Goal: Transaction & Acquisition: Purchase product/service

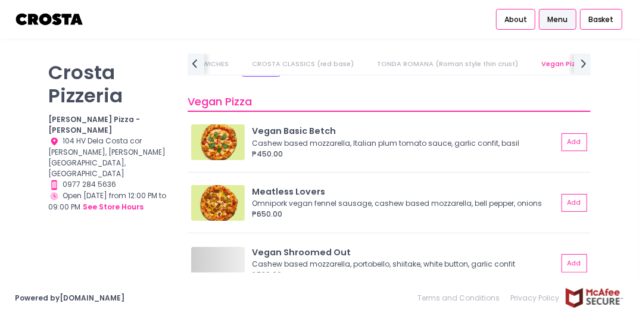
scroll to position [894, 0]
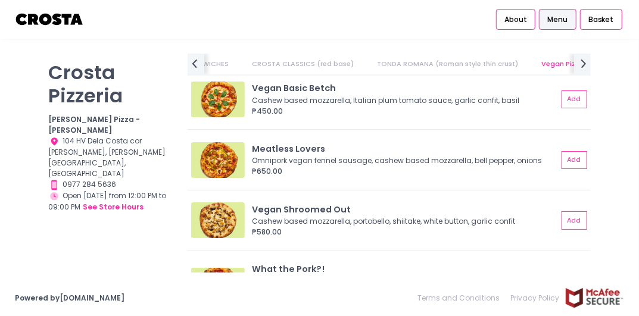
click at [468, 22] on div "About Menu Basket" at bounding box center [319, 19] width 639 height 39
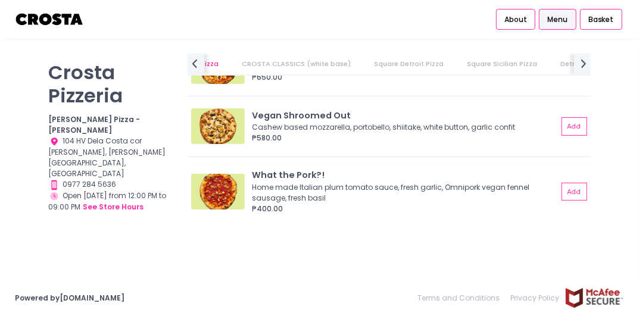
scroll to position [1072, 0]
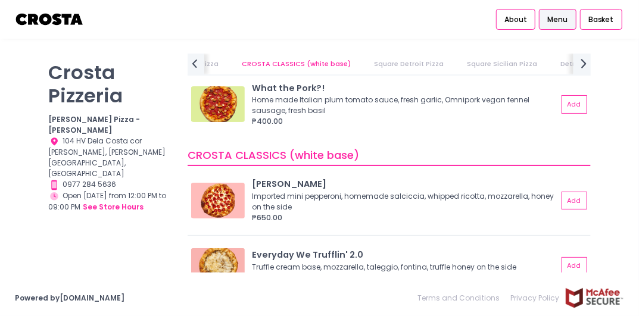
click at [578, 67] on icon "next Created with Sketch." at bounding box center [582, 63] width 15 height 15
click at [189, 58] on icon "prev Created with Sketch." at bounding box center [194, 63] width 15 height 15
click at [199, 67] on icon "prev Created with Sketch." at bounding box center [194, 63] width 15 height 15
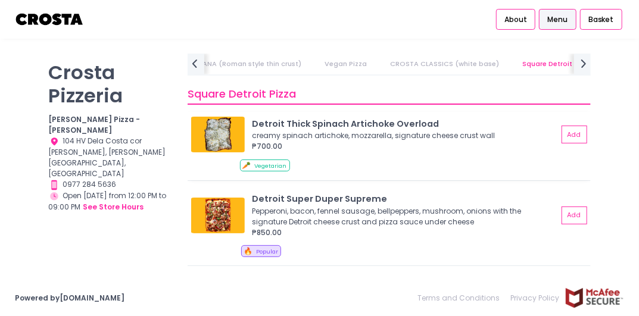
scroll to position [1430, 0]
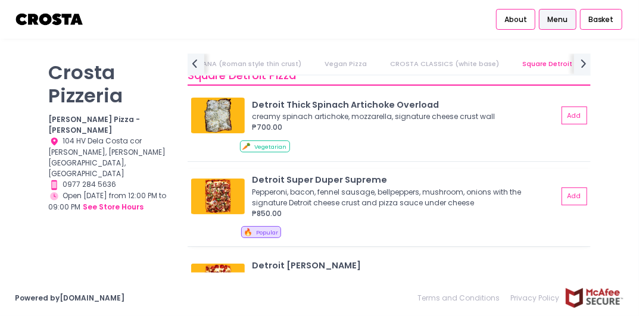
click at [304, 177] on div "Detroit Super Duper Supreme" at bounding box center [405, 180] width 306 height 13
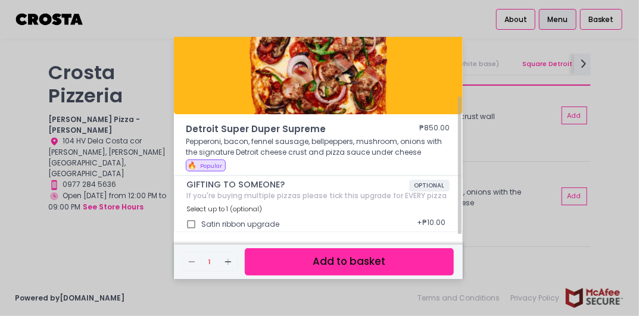
scroll to position [0, 0]
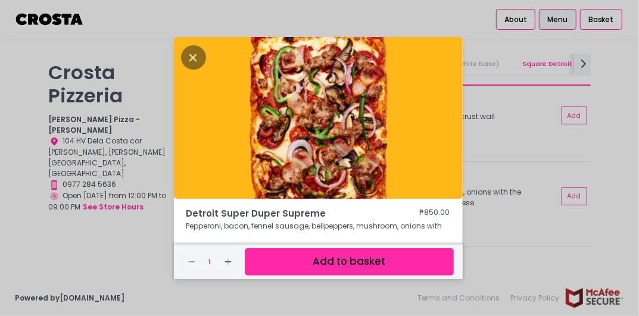
click at [615, 132] on div "Detroit Super Duper Supreme ₱850.00 Pepperoni, bacon, fennel sausage, bellpeppe…" at bounding box center [319, 158] width 639 height 316
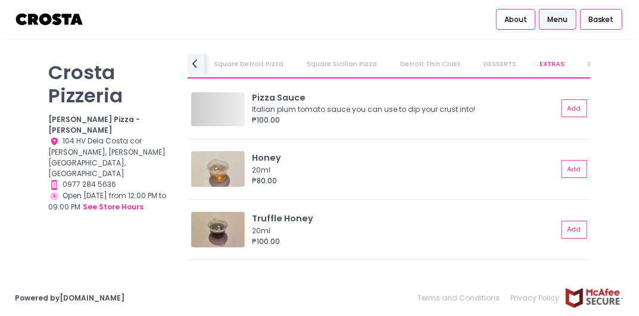
scroll to position [2417, 0]
